Goal: Information Seeking & Learning: Learn about a topic

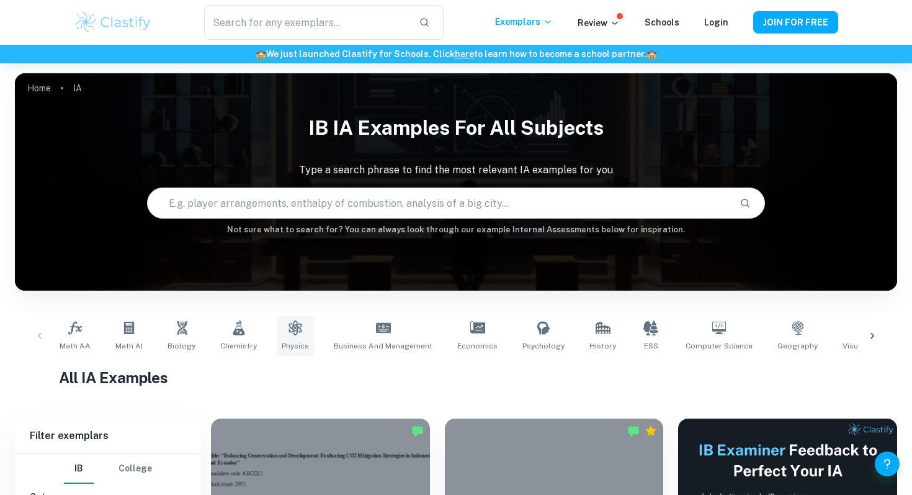
click at [298, 324] on link "Physics" at bounding box center [295, 335] width 37 height 41
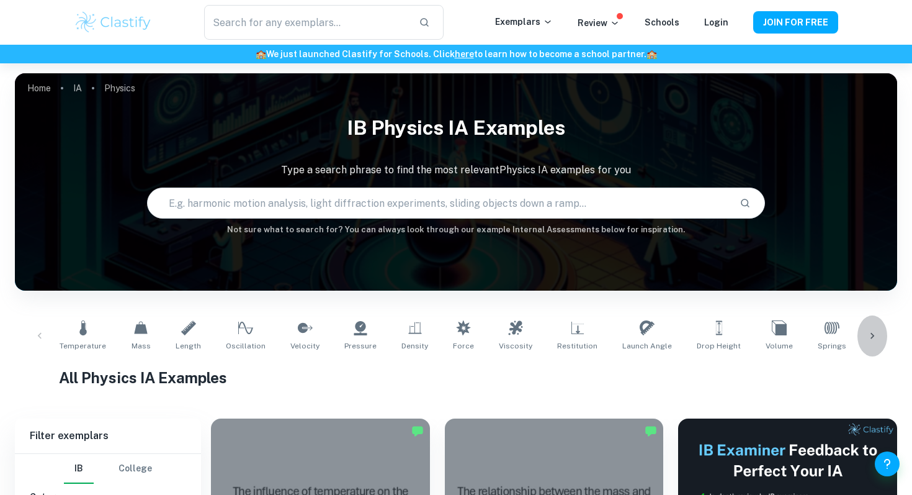
click at [876, 334] on icon at bounding box center [872, 336] width 12 height 12
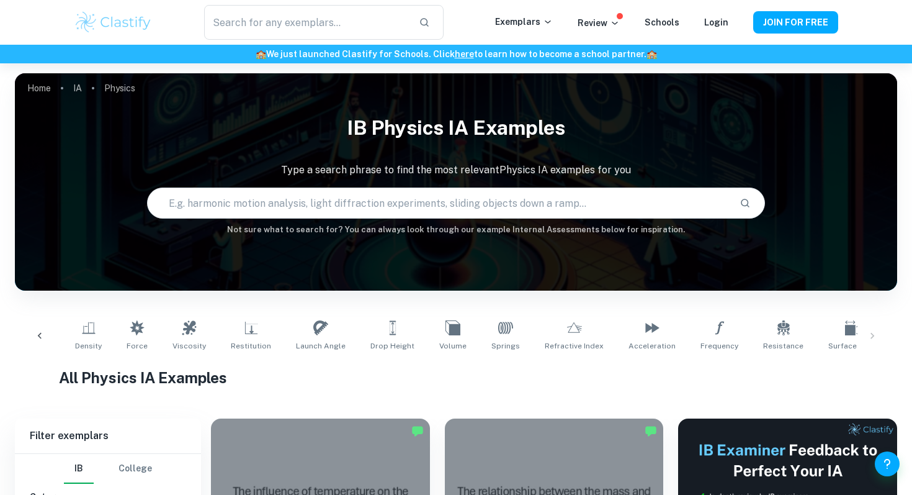
scroll to position [0, 365]
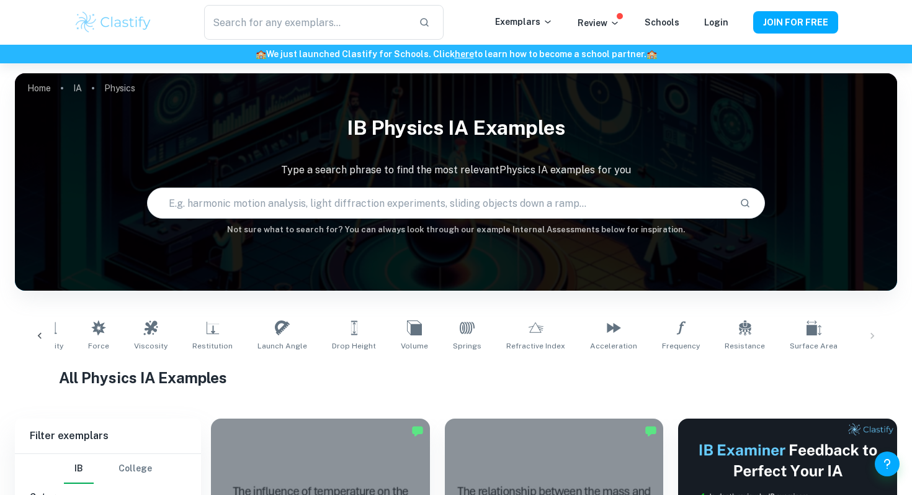
click at [868, 334] on icon at bounding box center [875, 327] width 15 height 15
type input "Energy"
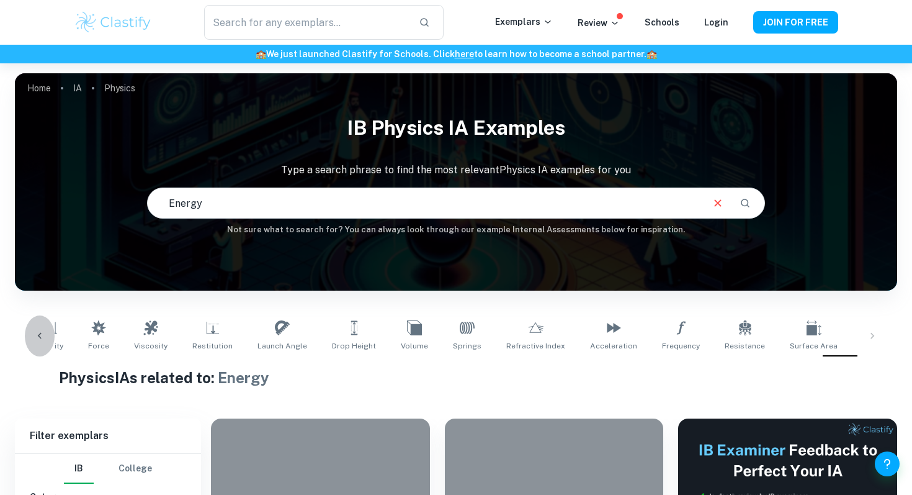
click at [45, 331] on icon at bounding box center [40, 336] width 12 height 12
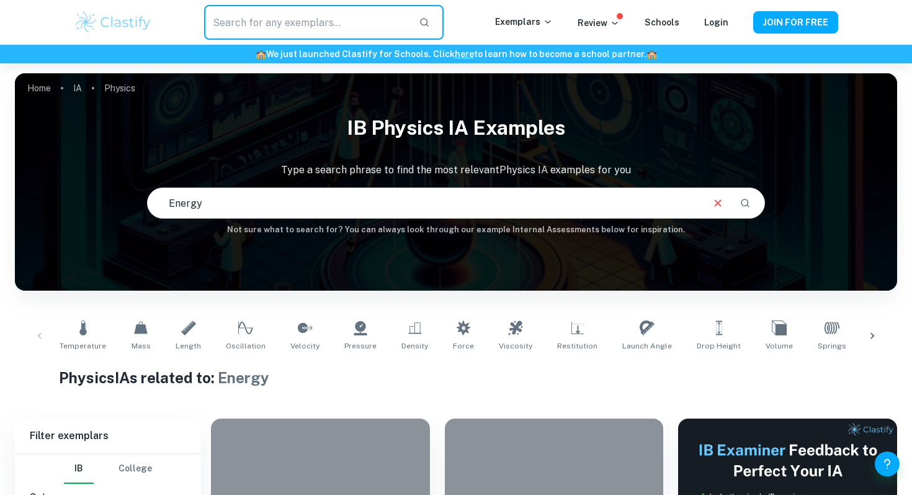
click at [327, 38] on input "text" at bounding box center [306, 22] width 205 height 35
click at [430, 20] on icon "button" at bounding box center [424, 22] width 11 height 11
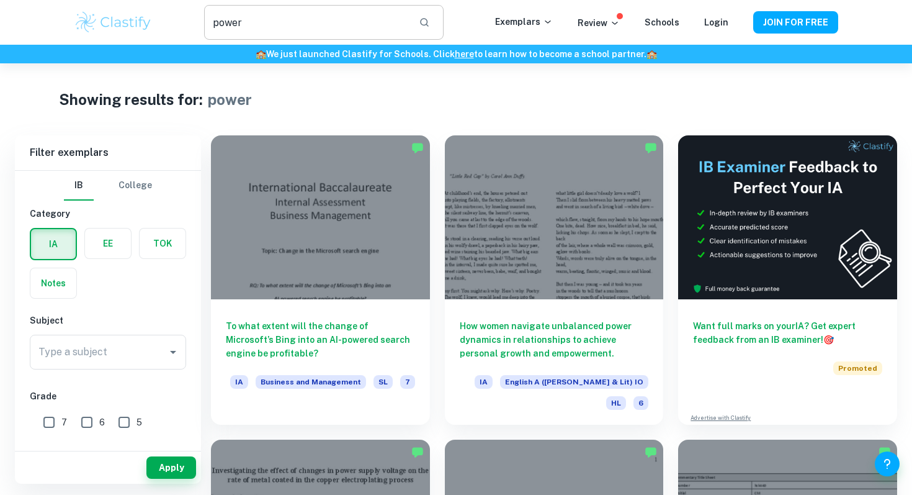
click at [230, 28] on input "power" at bounding box center [306, 22] width 205 height 35
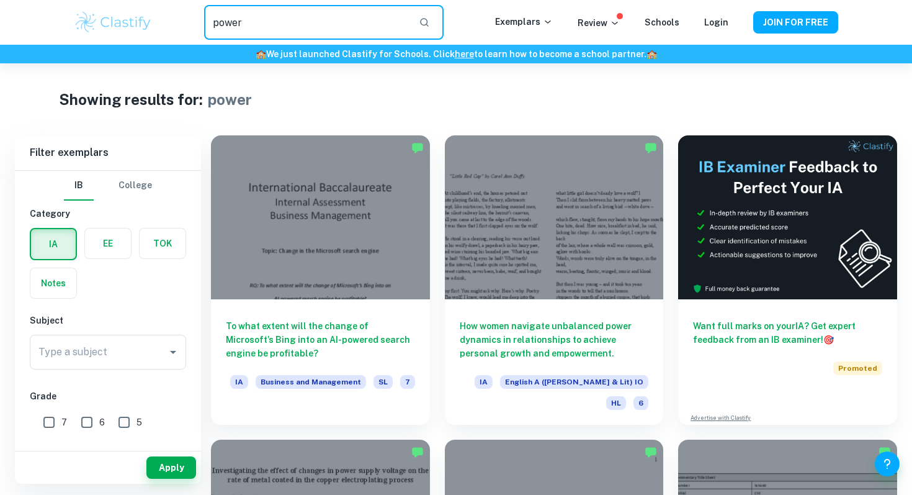
click at [230, 28] on input "power" at bounding box center [306, 22] width 205 height 35
type input "efficiency"
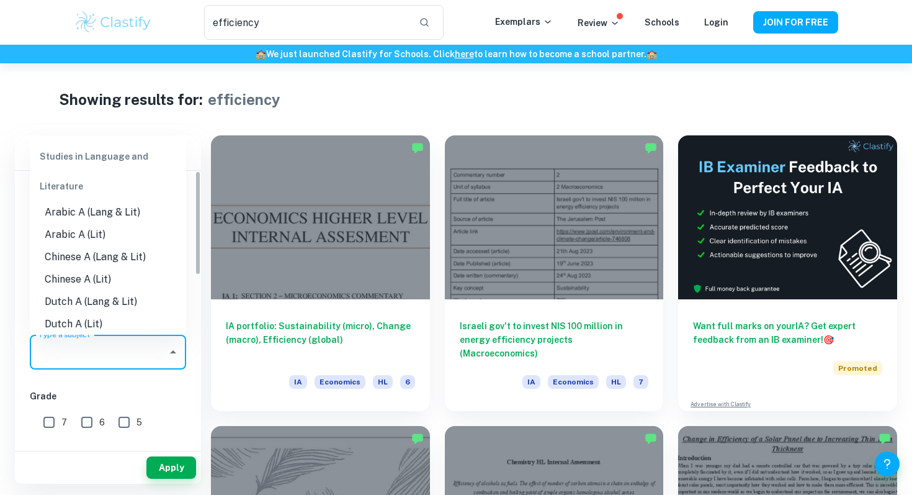
click at [120, 357] on input "Type a subject" at bounding box center [98, 352] width 127 height 24
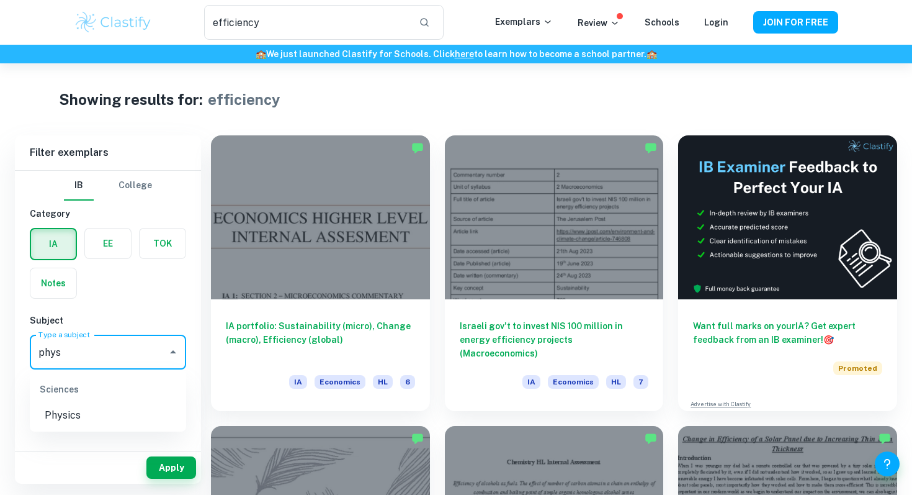
click at [62, 427] on ul "Sciences Physics" at bounding box center [108, 400] width 156 height 62
click at [62, 415] on li "Physics" at bounding box center [108, 415] width 156 height 22
type input "Physics"
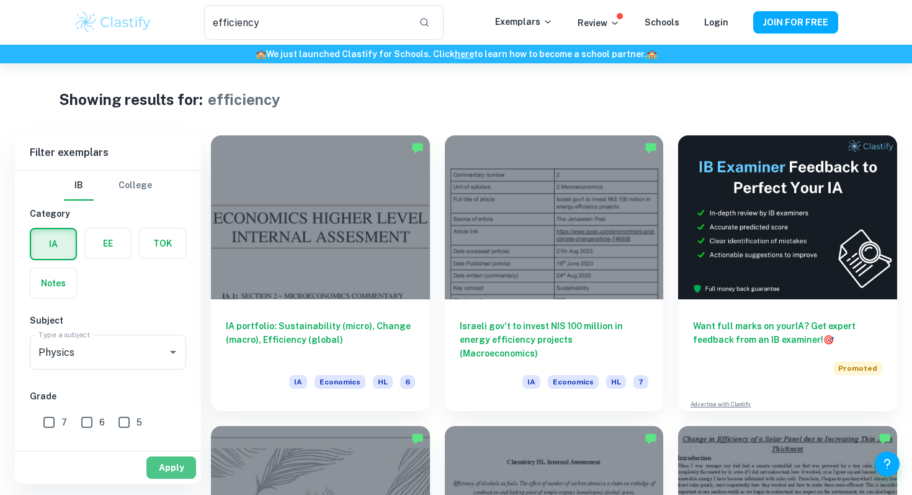
click at [164, 476] on button "Apply" at bounding box center [171, 467] width 50 height 22
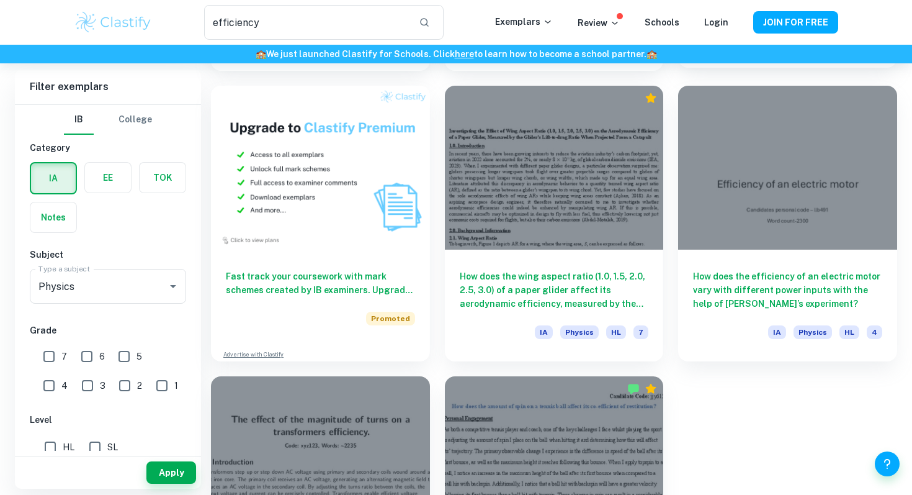
scroll to position [629, 0]
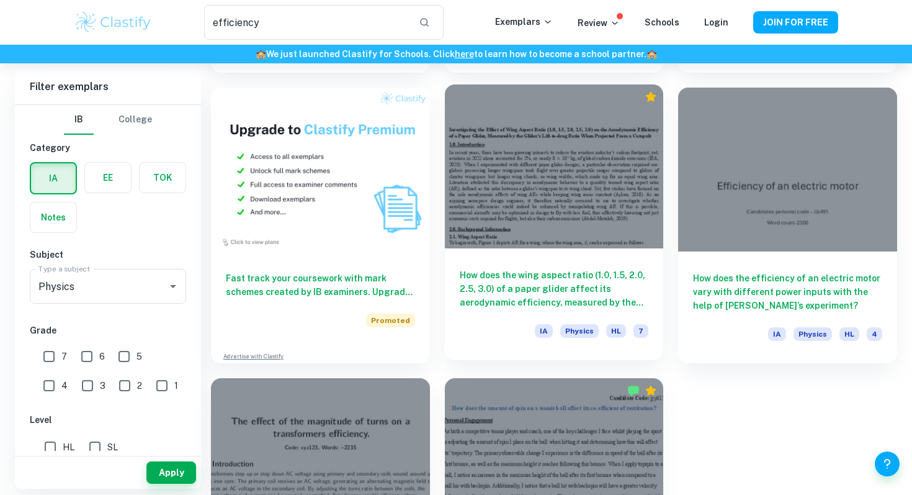
click at [575, 209] on div at bounding box center [554, 166] width 219 height 164
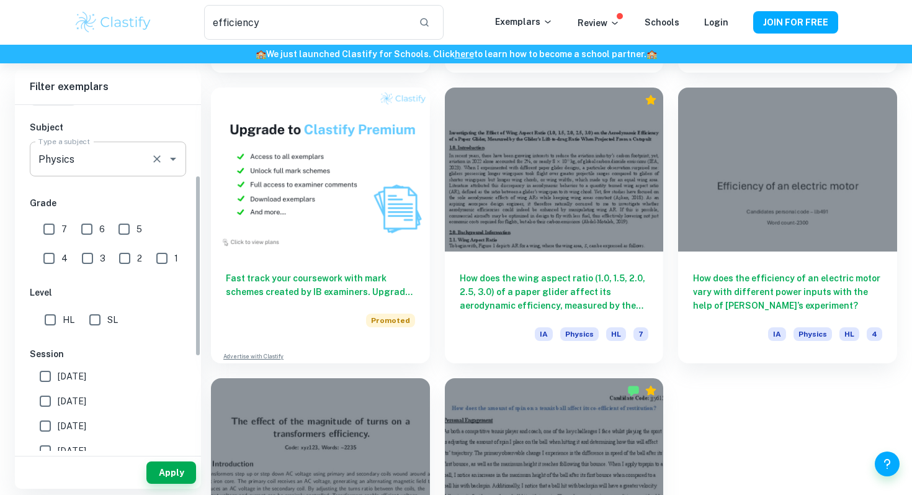
scroll to position [156, 0]
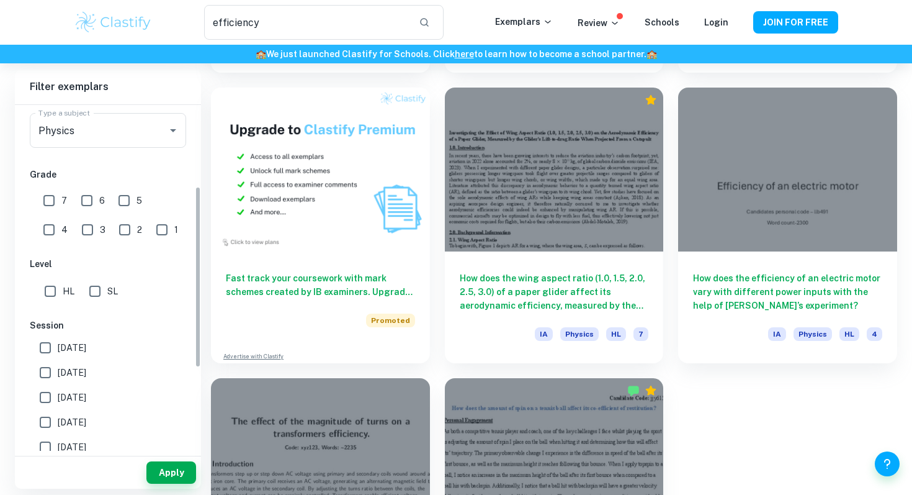
click at [92, 290] on input "SL" at bounding box center [95, 291] width 25 height 25
checkbox input "true"
click at [158, 471] on button "Apply" at bounding box center [171, 472] width 50 height 22
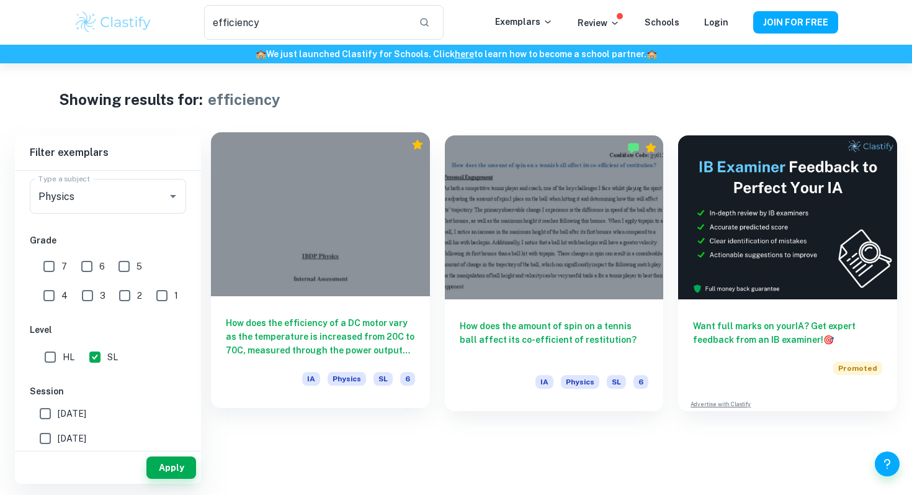
click at [351, 315] on div "How does the efficiency of a DC motor vary as the temperature is increased from…" at bounding box center [320, 352] width 219 height 112
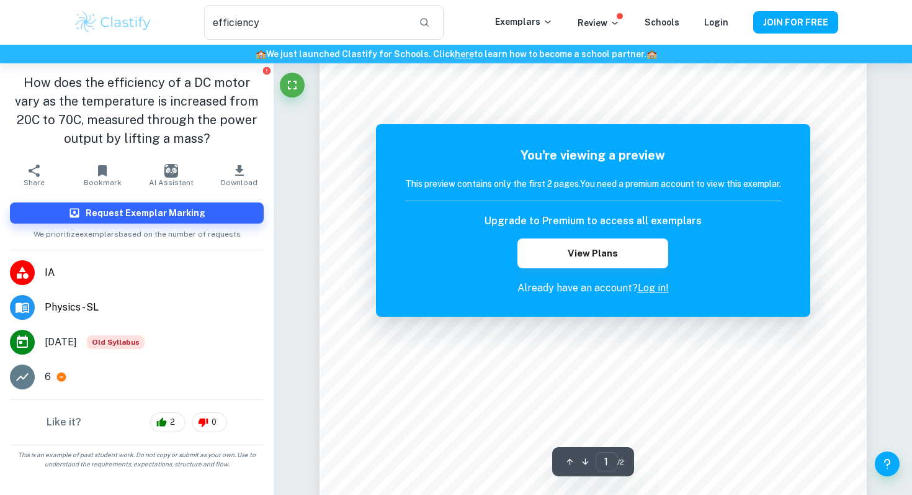
scroll to position [143, 0]
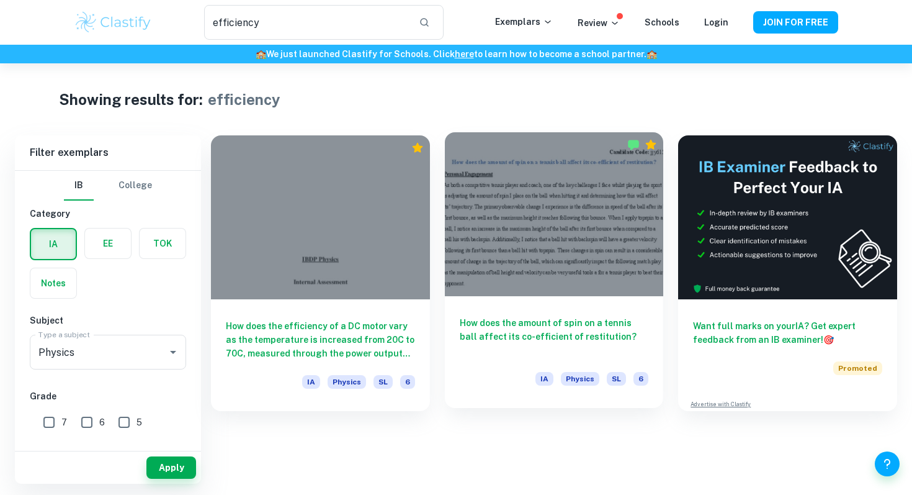
click at [503, 290] on div at bounding box center [554, 214] width 219 height 164
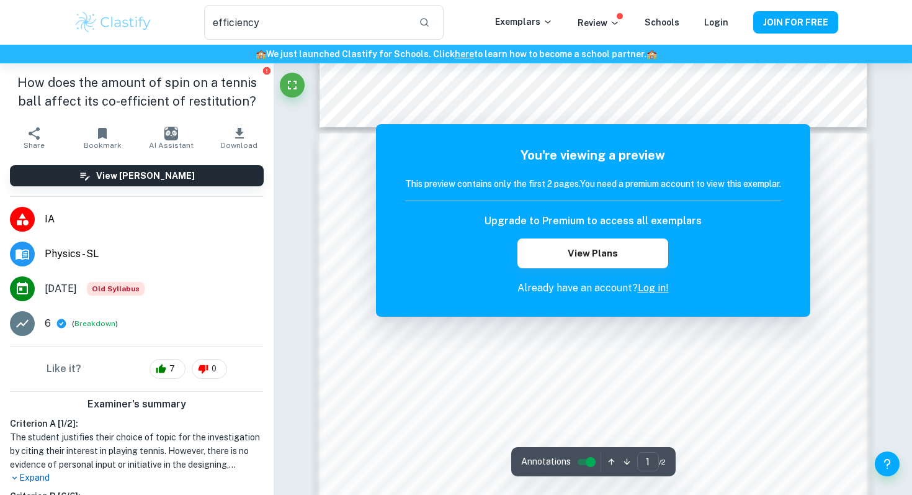
scroll to position [727, 0]
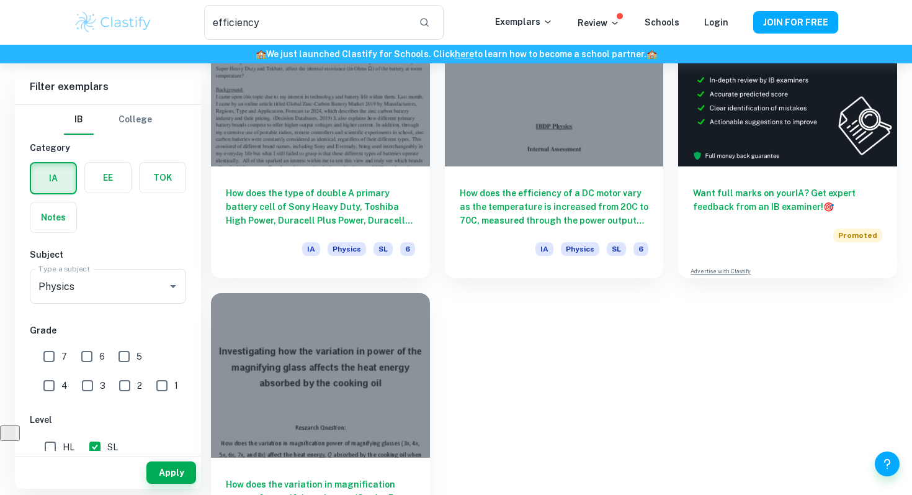
scroll to position [169, 0]
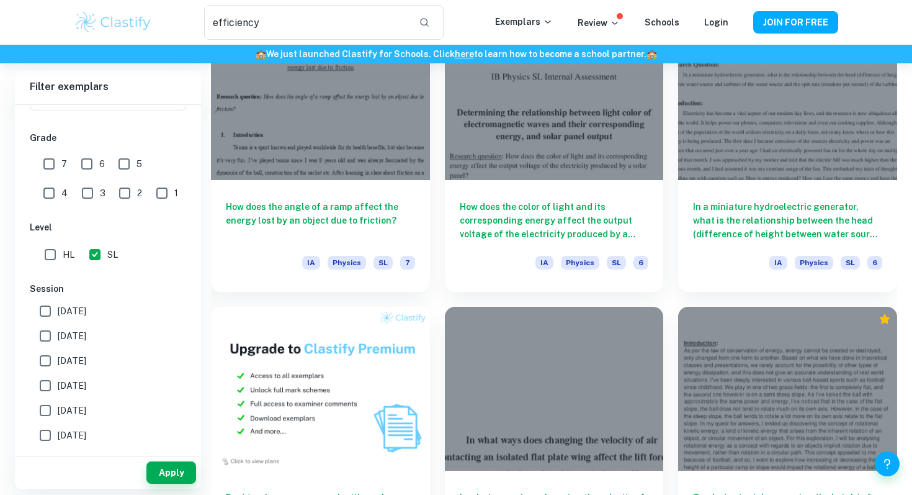
scroll to position [687, 0]
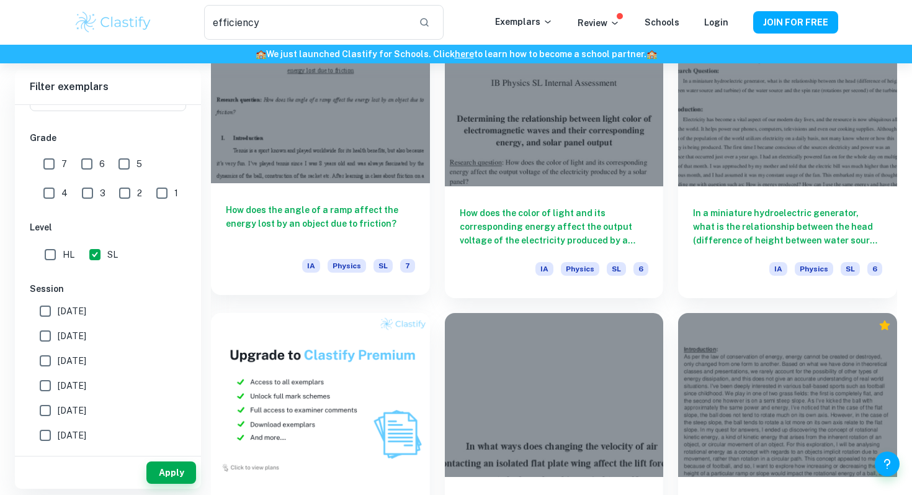
click at [281, 218] on h6 "How does the angle of a ramp affect the energy lost by an object due to frictio…" at bounding box center [320, 223] width 189 height 41
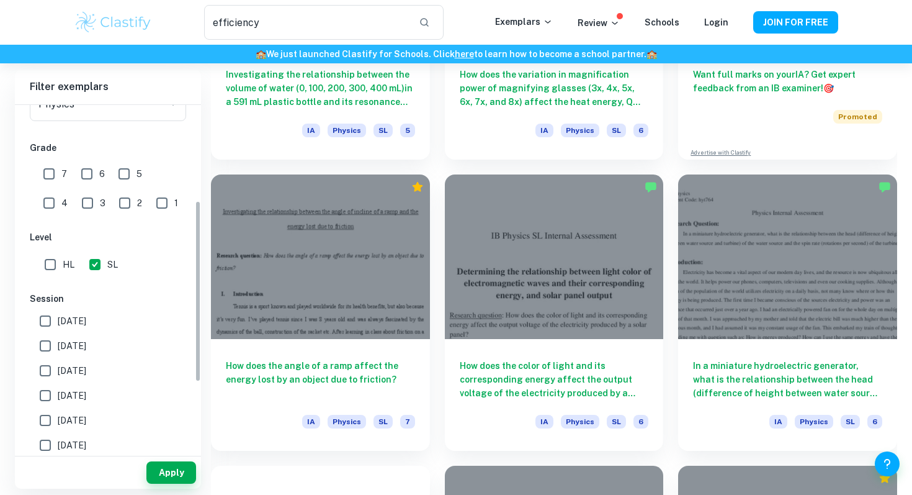
scroll to position [207, 0]
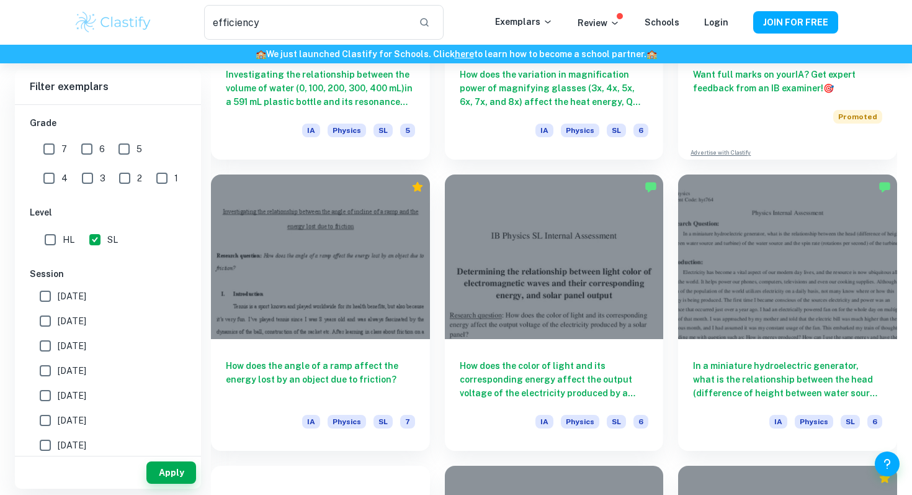
click at [47, 316] on input "[DATE]" at bounding box center [45, 320] width 25 height 25
checkbox input "true"
click at [50, 341] on input "[DATE]" at bounding box center [45, 345] width 25 height 25
checkbox input "true"
click at [171, 470] on button "Apply" at bounding box center [171, 472] width 50 height 22
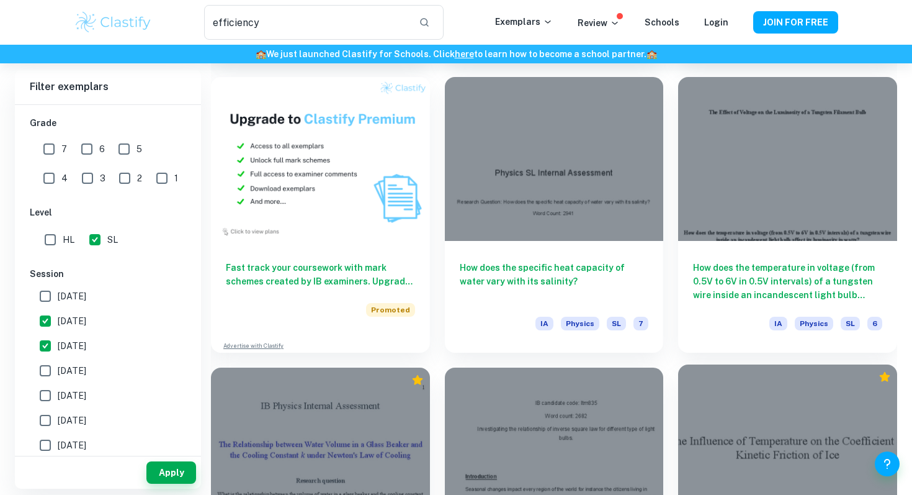
scroll to position [918, 0]
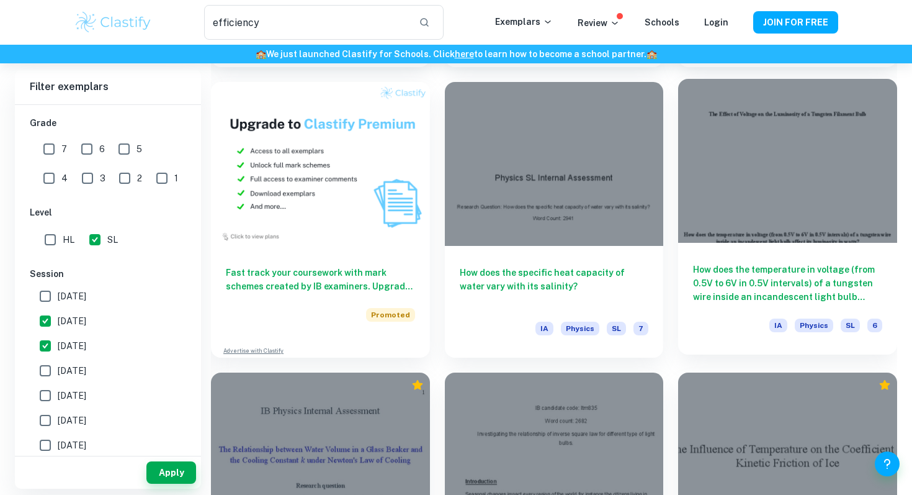
click at [767, 281] on h6 "How does the temperature in voltage (from 0.5V to 6V in 0.5V intervals) of a tu…" at bounding box center [787, 283] width 189 height 41
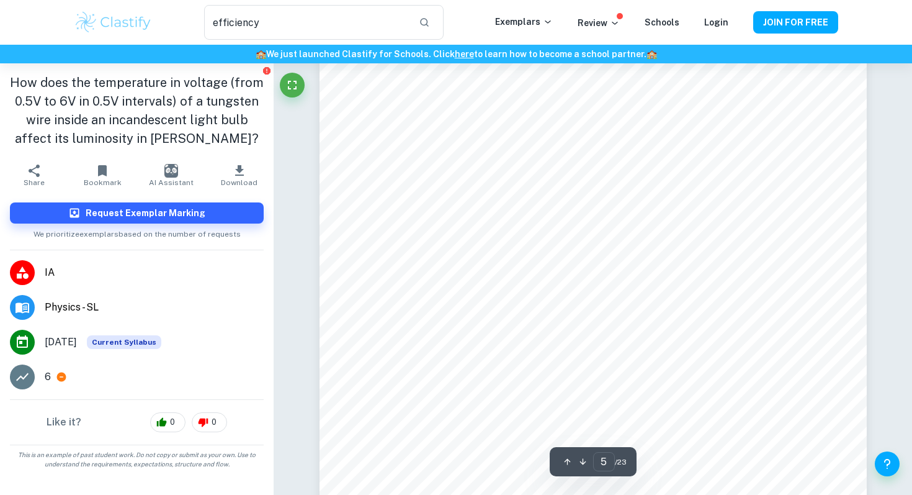
scroll to position [3182, 0]
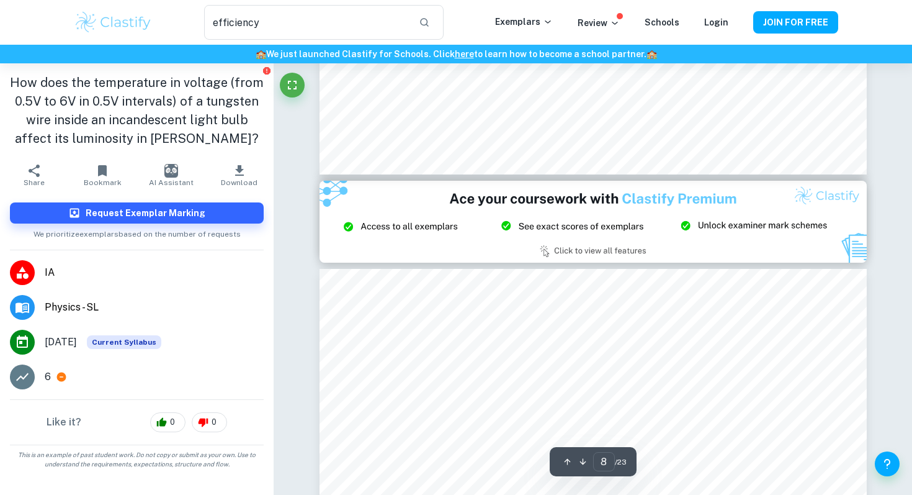
type input "9"
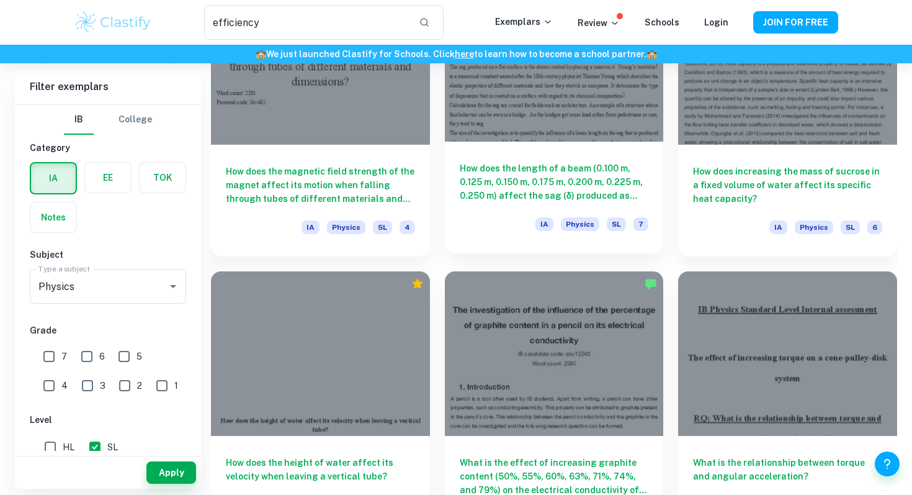
scroll to position [2779, 0]
